Goal: Ask a question

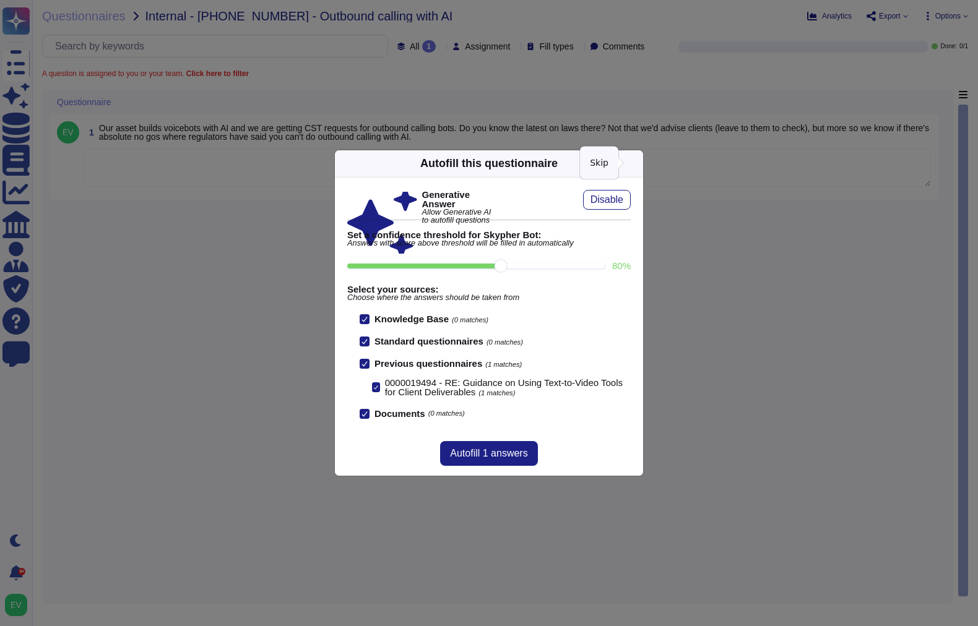
click at [636, 163] on icon at bounding box center [636, 163] width 0 height 0
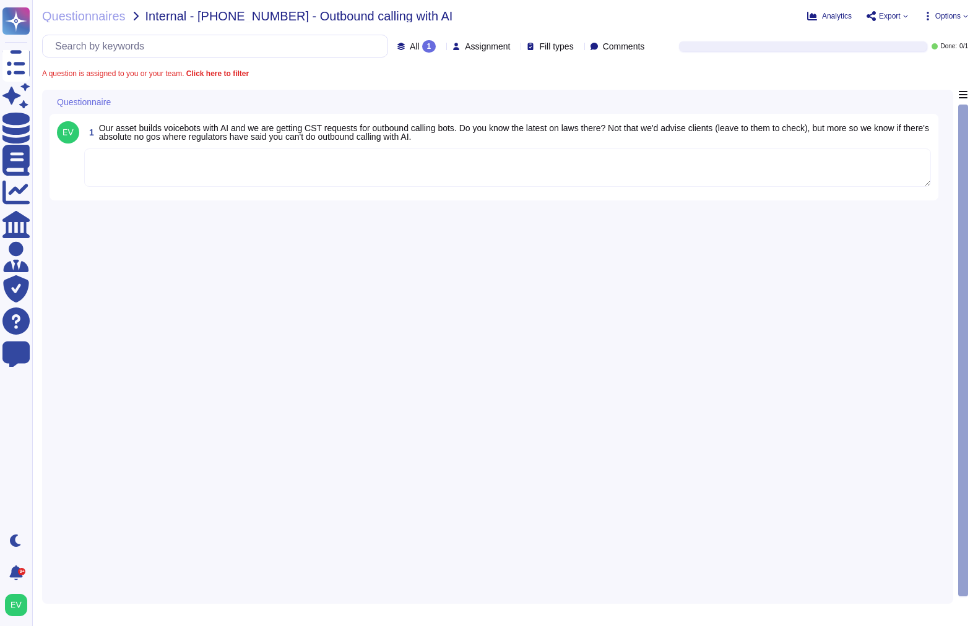
click at [385, 180] on textarea at bounding box center [507, 168] width 847 height 38
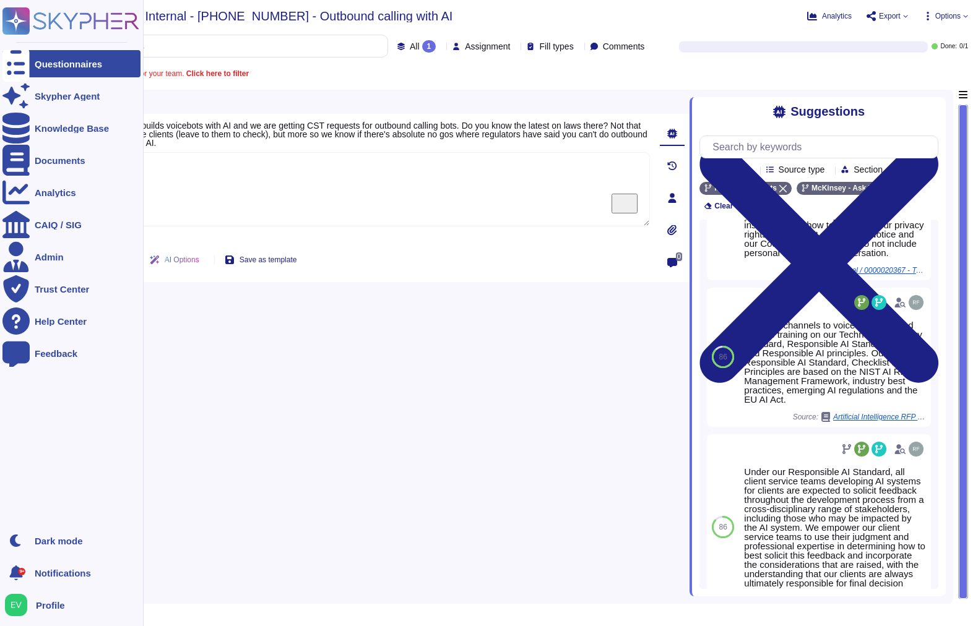
scroll to position [553, 0]
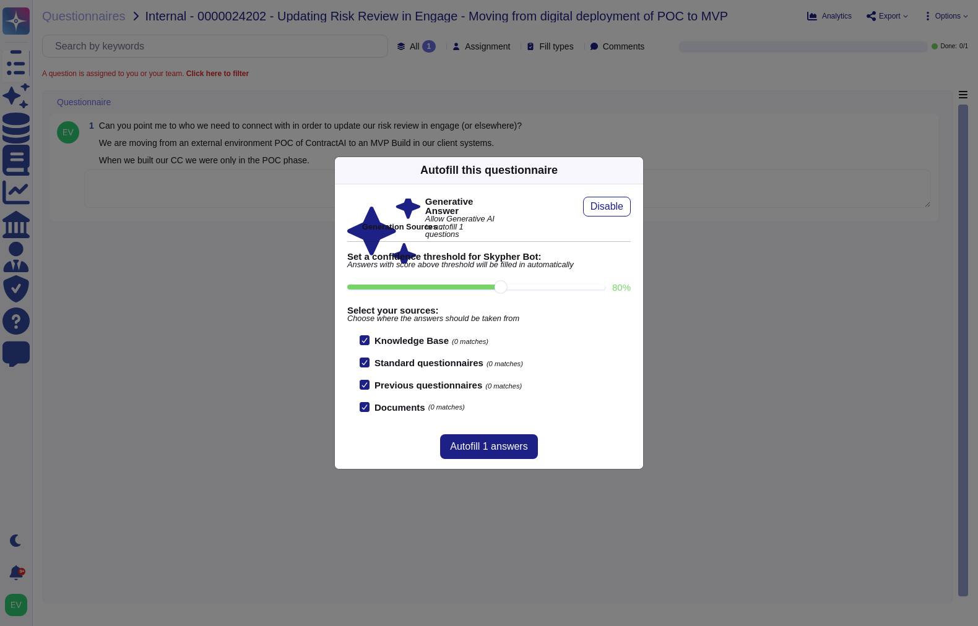
click at [621, 168] on div "Autofill this questionnaire" at bounding box center [489, 170] width 308 height 27
click at [641, 168] on div "Autofill this questionnaire" at bounding box center [489, 170] width 308 height 27
click at [636, 170] on icon at bounding box center [636, 170] width 0 height 0
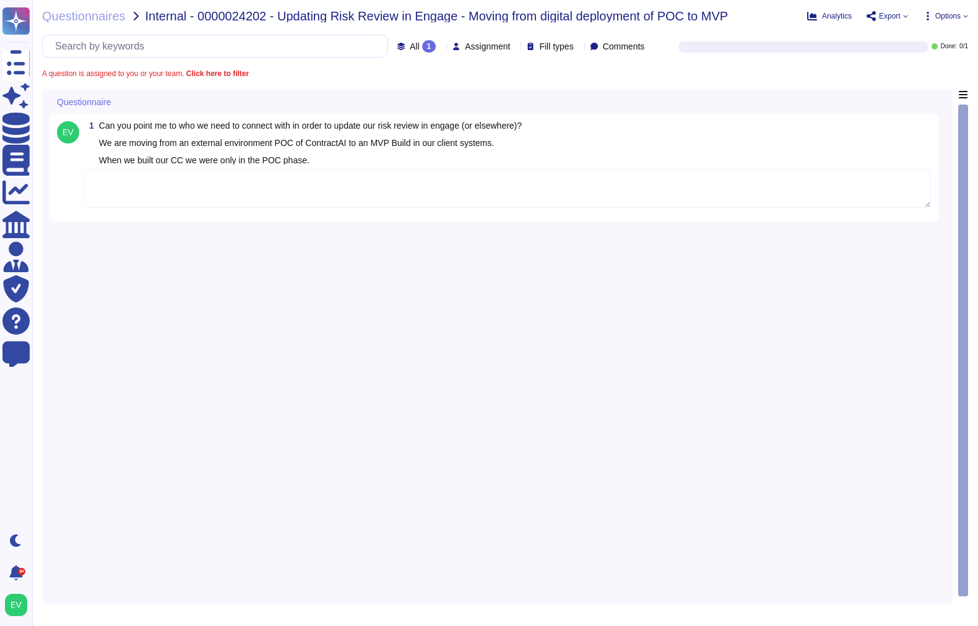
click at [254, 195] on textarea at bounding box center [507, 189] width 847 height 38
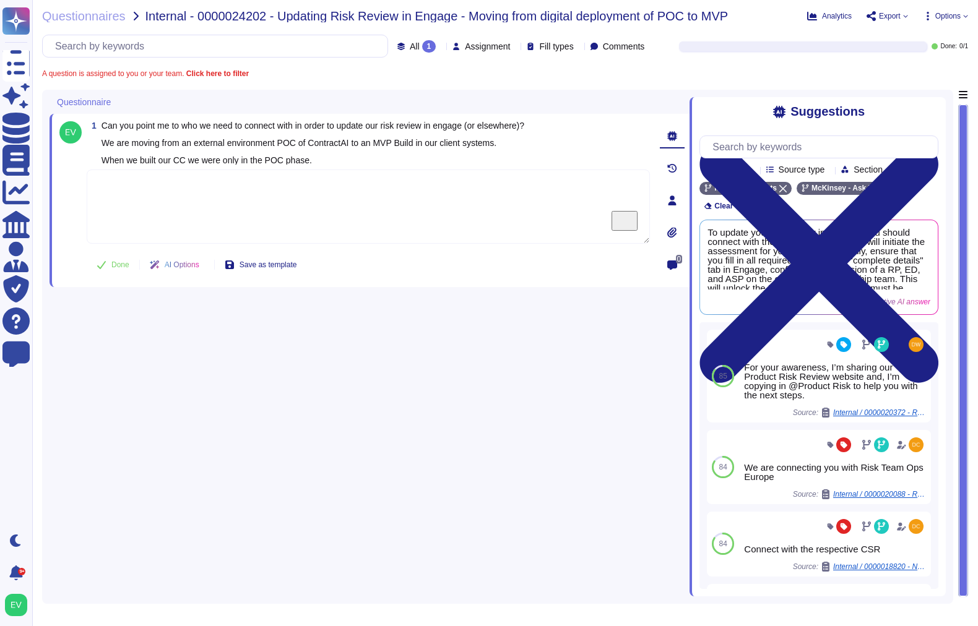
click at [325, 193] on textarea "To enrich screen reader interactions, please activate Accessibility in Grammarl…" at bounding box center [368, 207] width 563 height 74
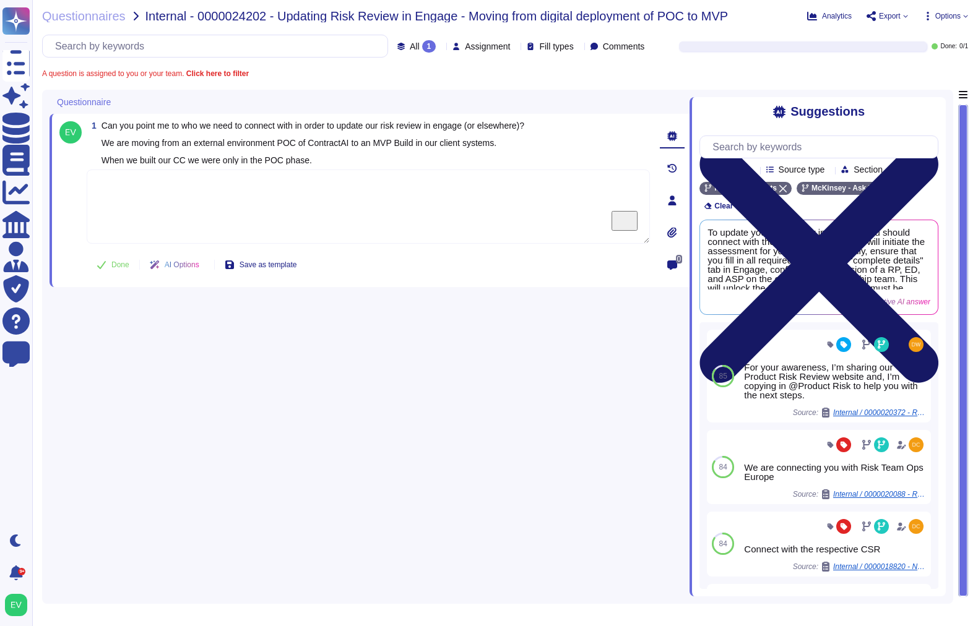
click at [932, 144] on icon at bounding box center [819, 263] width 239 height 239
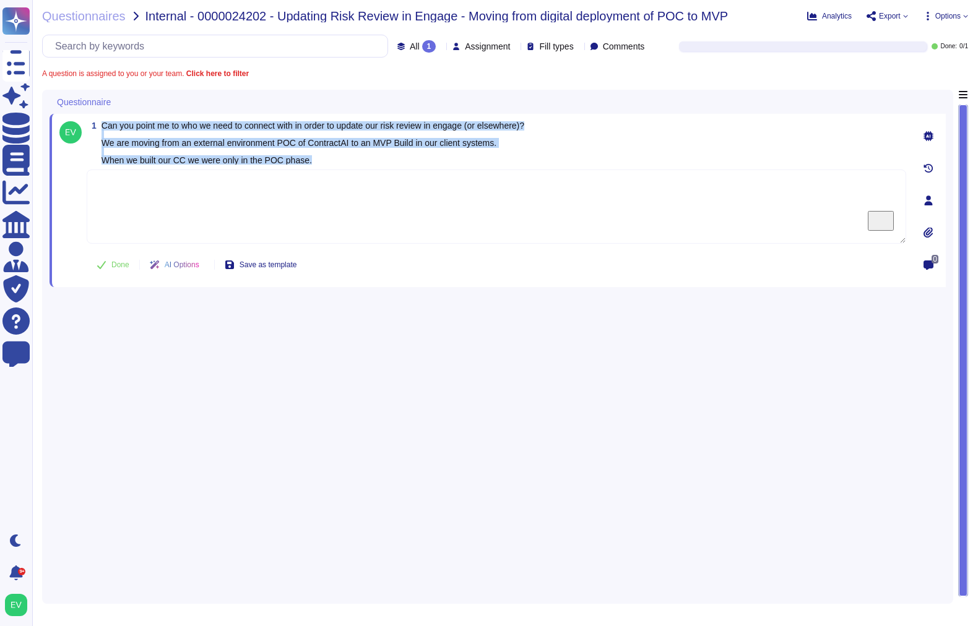
drag, startPoint x: 313, startPoint y: 162, endPoint x: 95, endPoint y: 126, distance: 220.7
click at [95, 126] on span "1 Can you point me to who we need to connect with in order to update our risk r…" at bounding box center [306, 142] width 438 height 43
copy span "Can you point me to who we need to connect with in order to update our risk rev…"
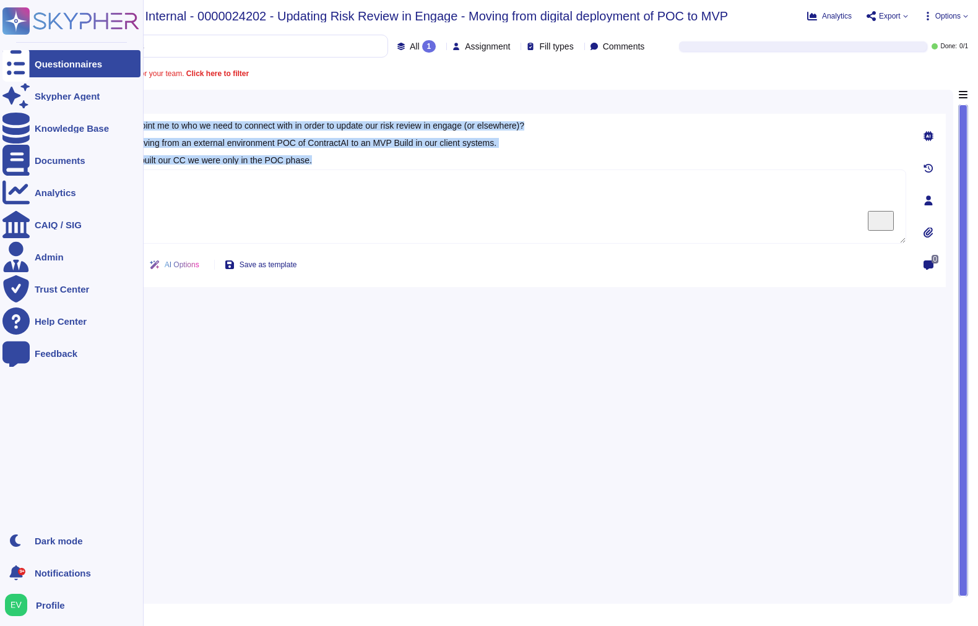
click at [22, 19] on rect at bounding box center [15, 20] width 27 height 27
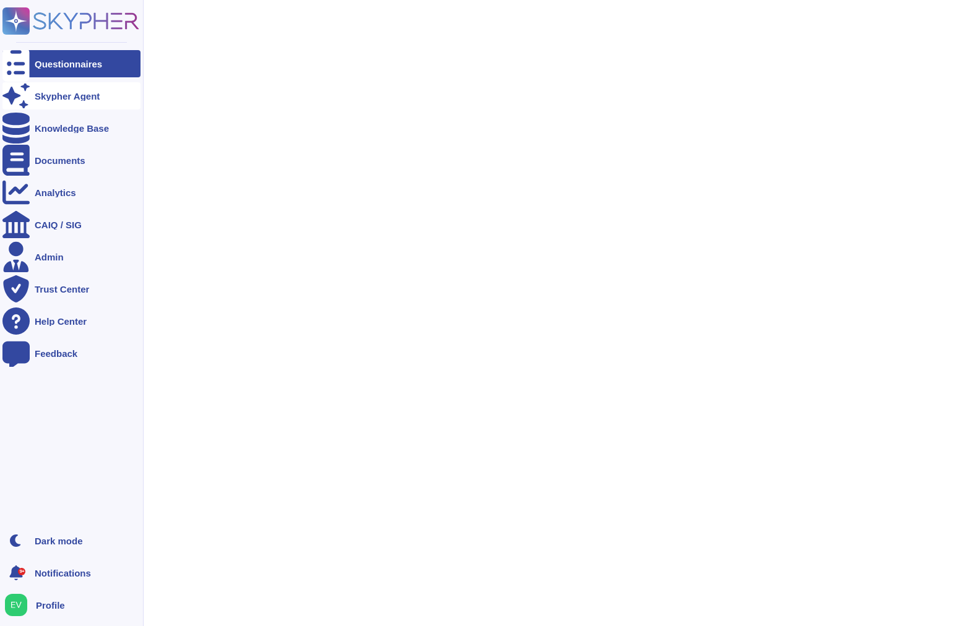
click at [72, 95] on div "Skypher Agent" at bounding box center [67, 96] width 65 height 9
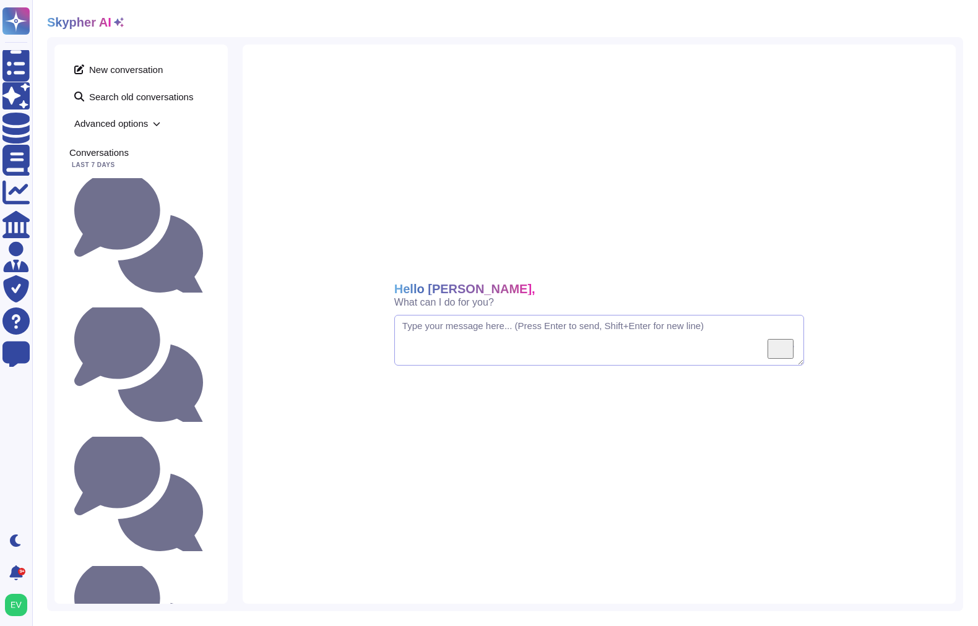
paste textarea "Can you point me to who we need to connect with in order to update our risk rev…"
click at [456, 342] on textarea "To enrich screen reader interactions, please activate Accessibility in Grammarl…" at bounding box center [599, 340] width 410 height 51
type textarea "Can you point me to who we need to connect with in order to update our risk rev…"
click at [790, 360] on button at bounding box center [789, 351] width 25 height 25
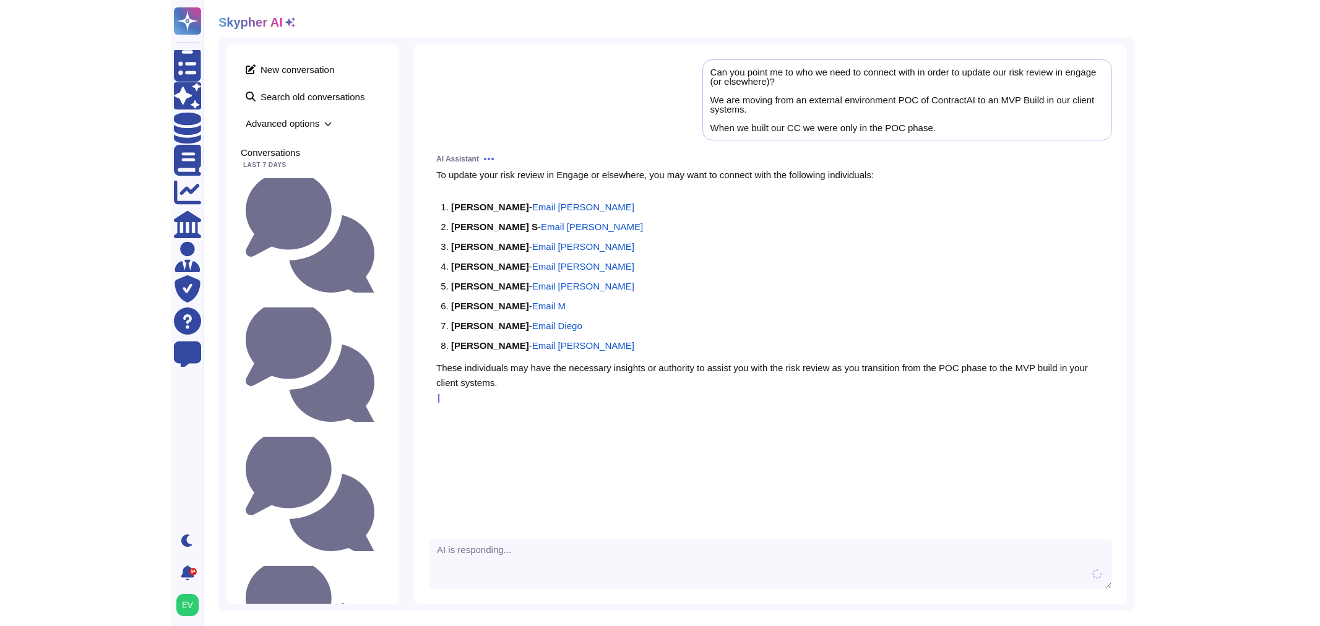
scroll to position [22, 0]
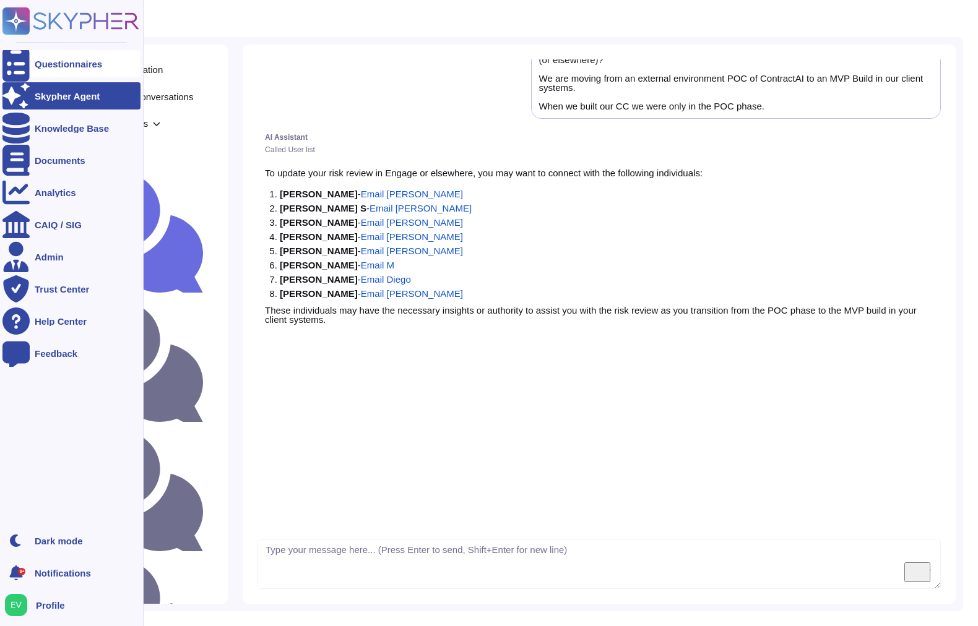
click at [45, 52] on div "Questionnaires" at bounding box center [71, 63] width 138 height 27
